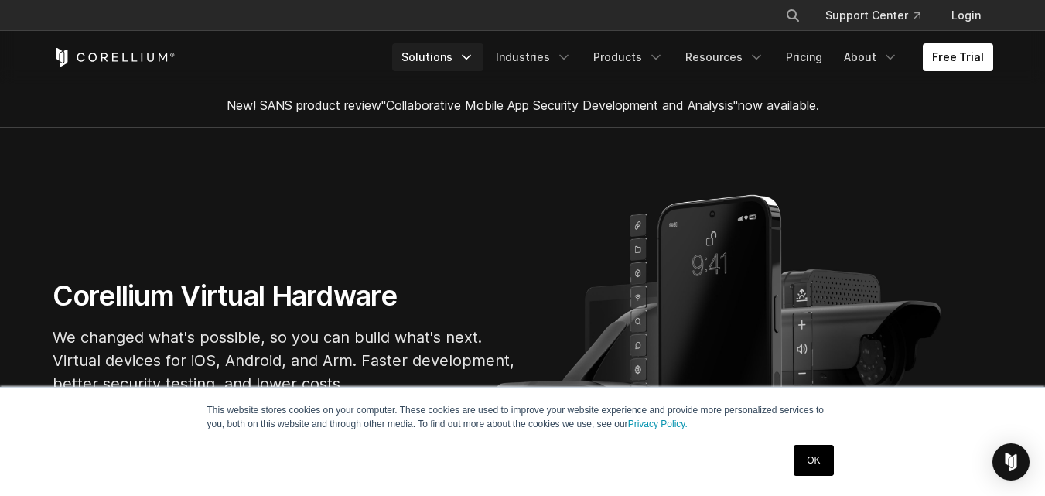
click at [474, 54] on icon "Navigation Menu" at bounding box center [466, 57] width 15 height 15
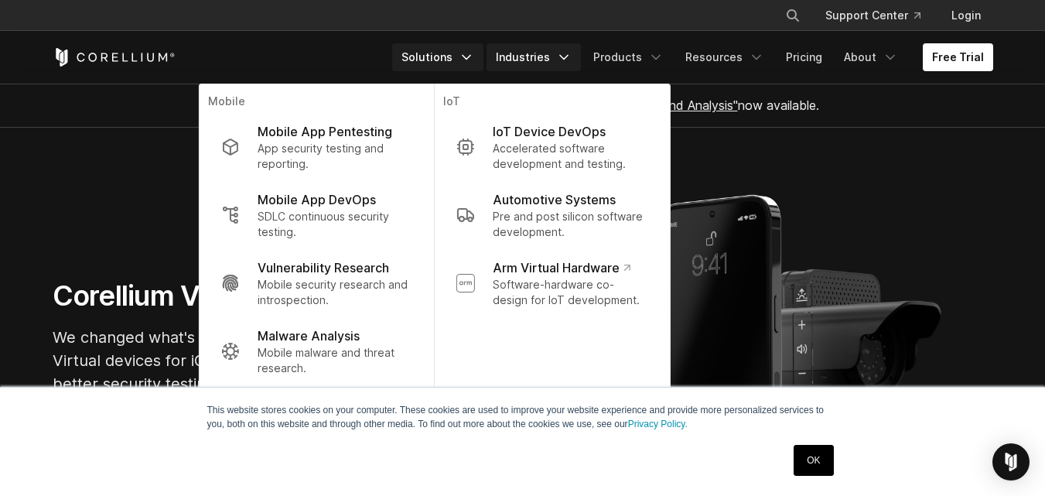
click at [567, 53] on icon "Navigation Menu" at bounding box center [563, 57] width 15 height 15
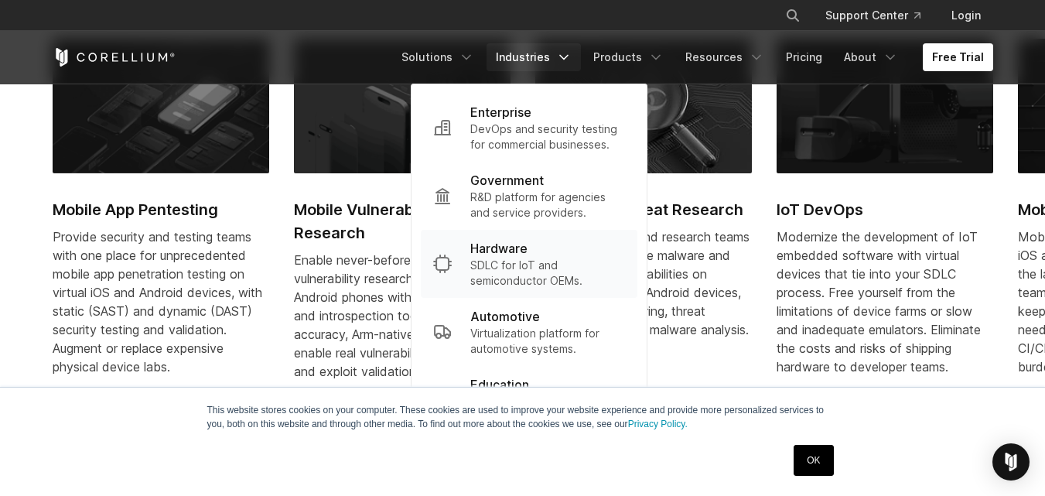
scroll to position [726, 0]
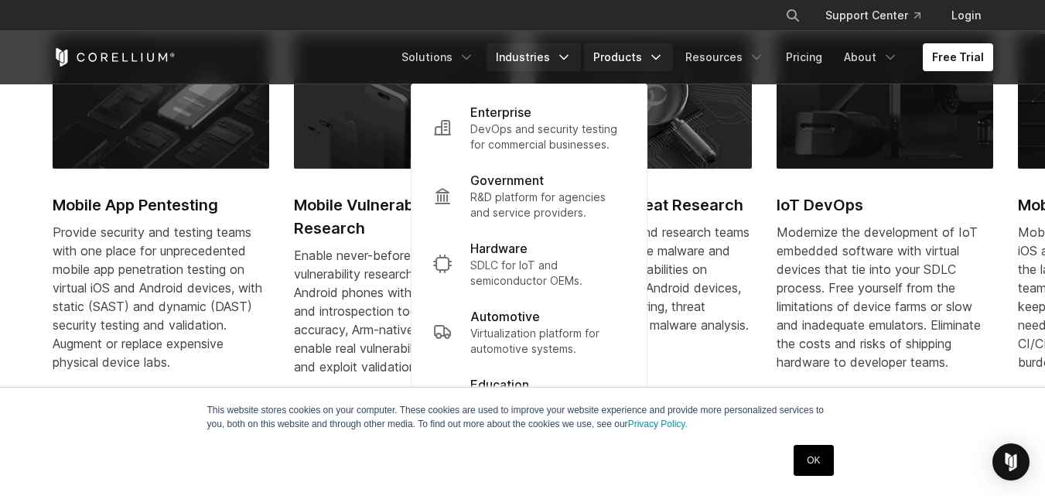
click at [613, 63] on link "Products" at bounding box center [628, 57] width 89 height 28
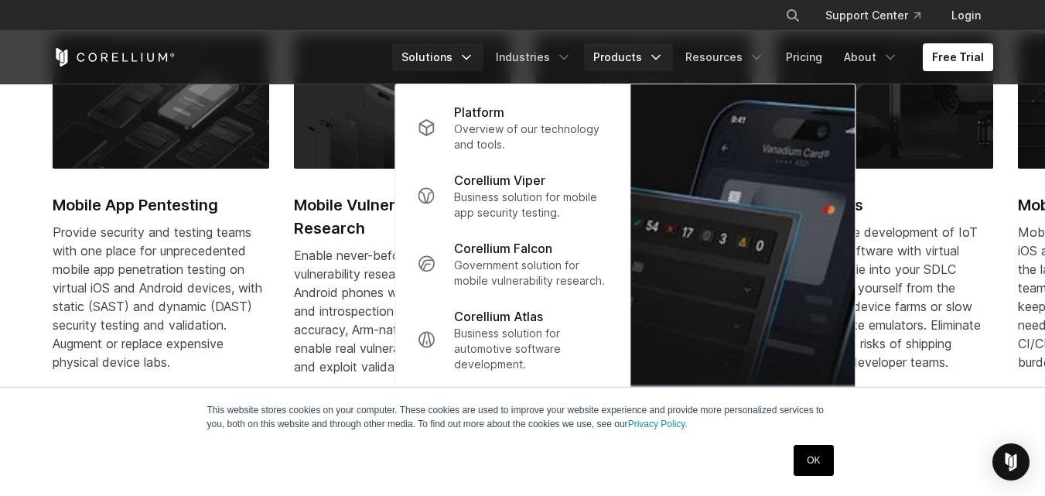
click at [436, 59] on link "Solutions" at bounding box center [437, 57] width 91 height 28
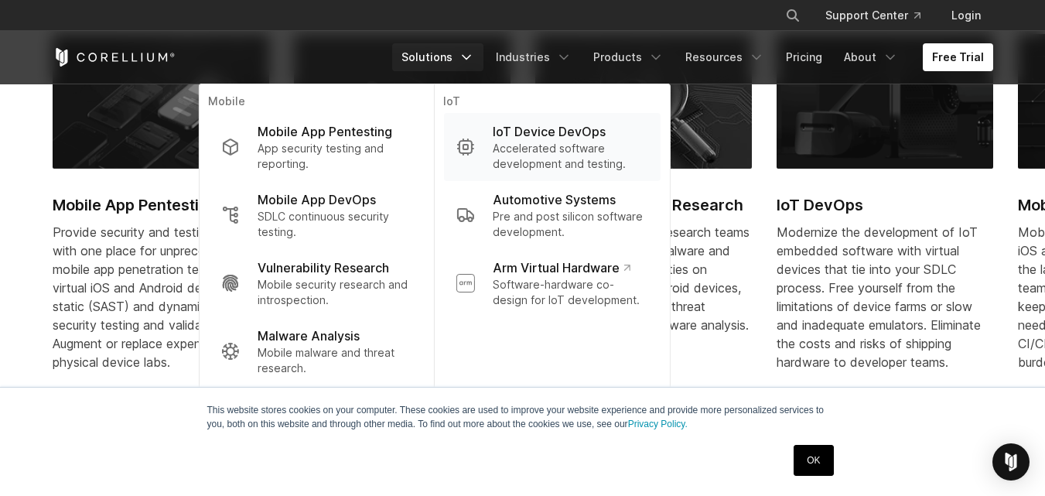
click at [543, 139] on p "IoT Device DevOps" at bounding box center [549, 131] width 113 height 19
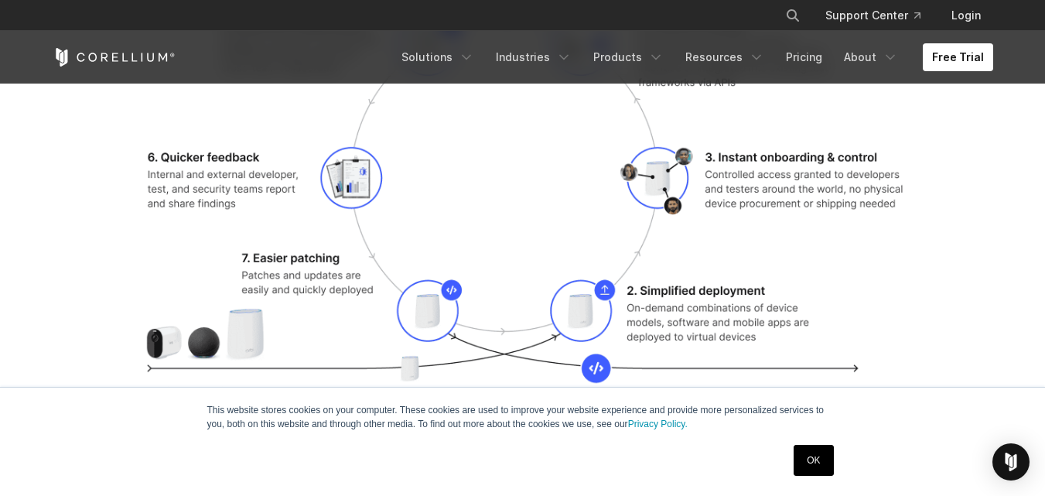
scroll to position [1972, 0]
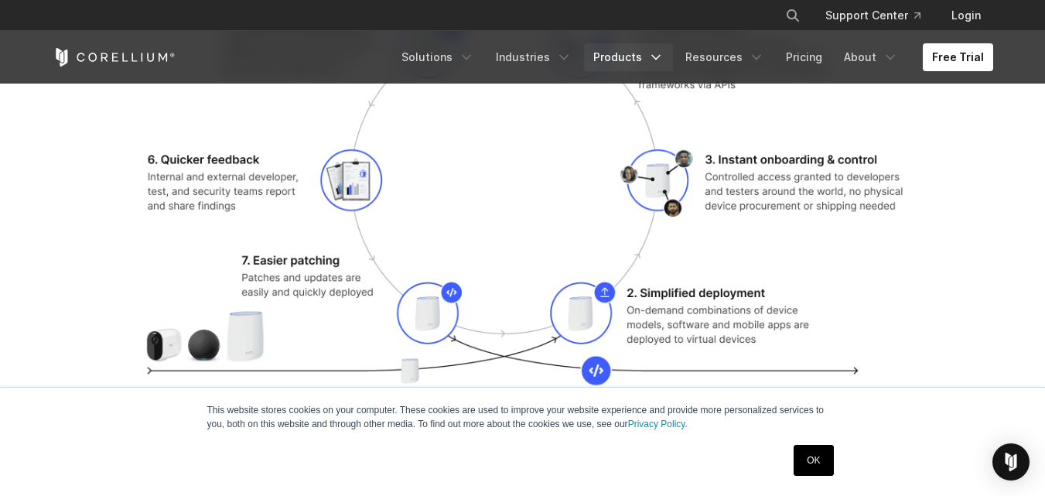
click at [628, 48] on link "Products" at bounding box center [628, 57] width 89 height 28
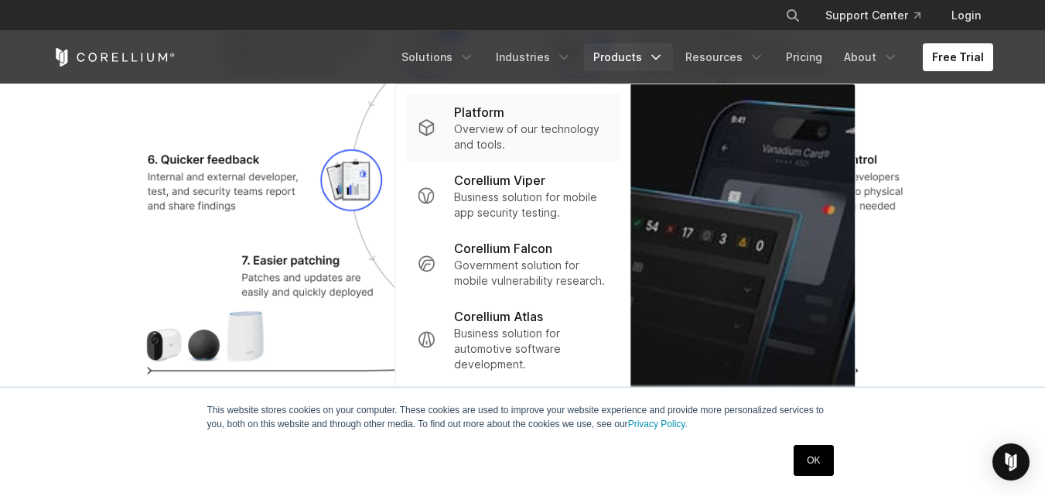
click at [546, 124] on p "Overview of our technology and tools." at bounding box center [531, 136] width 154 height 31
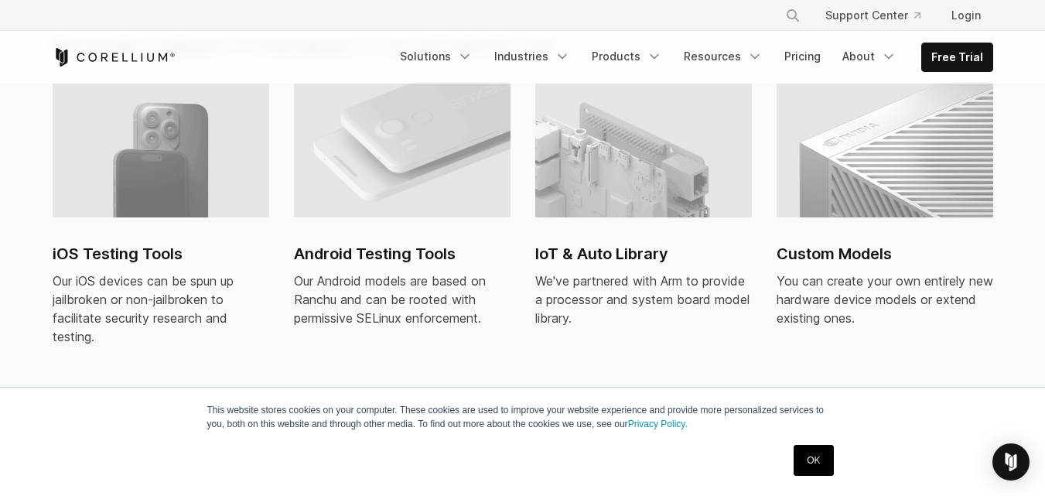
scroll to position [1159, 0]
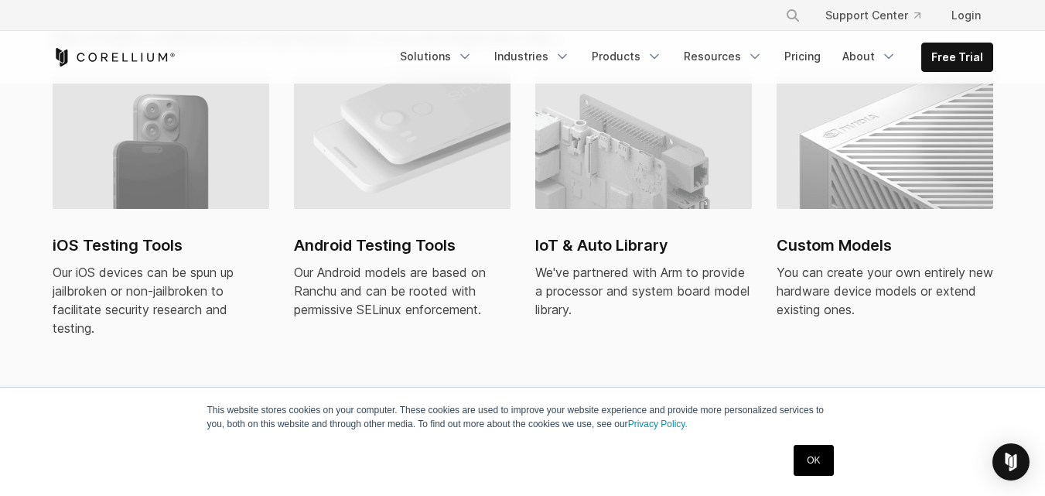
click at [185, 162] on img at bounding box center [161, 141] width 217 height 135
click at [953, 57] on link "Free Trial" at bounding box center [957, 57] width 70 height 28
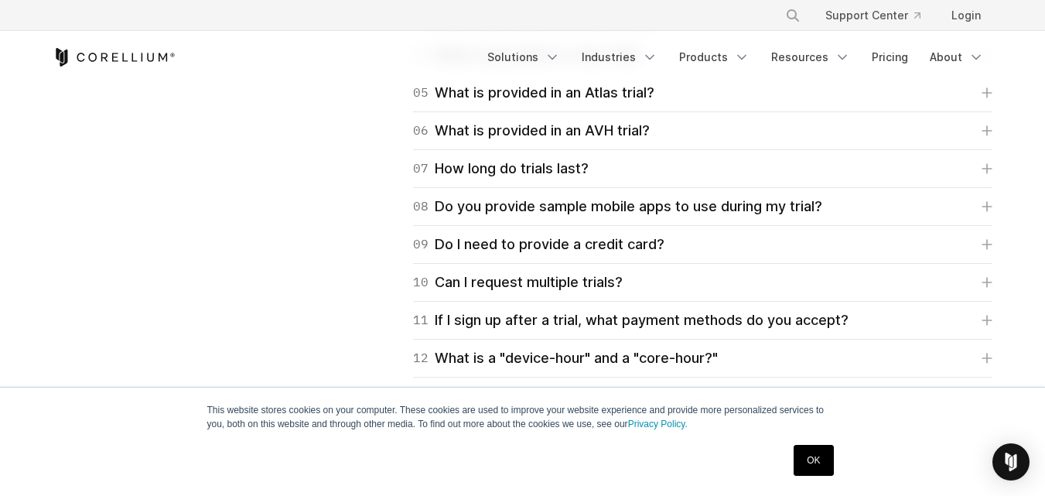
scroll to position [2579, 0]
